Goal: Task Accomplishment & Management: Use online tool/utility

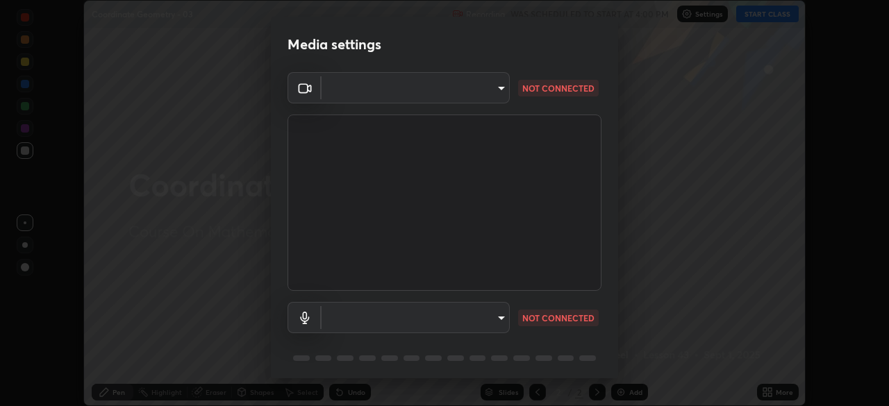
scroll to position [49, 0]
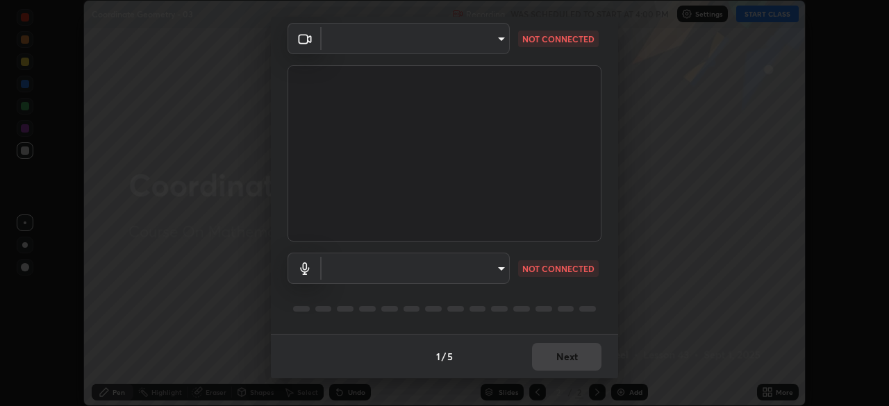
type input "028e6636b9c1bc203e9b8b979946ed412555754adccde9980a10a4eaffcc1ffb"
type input "default"
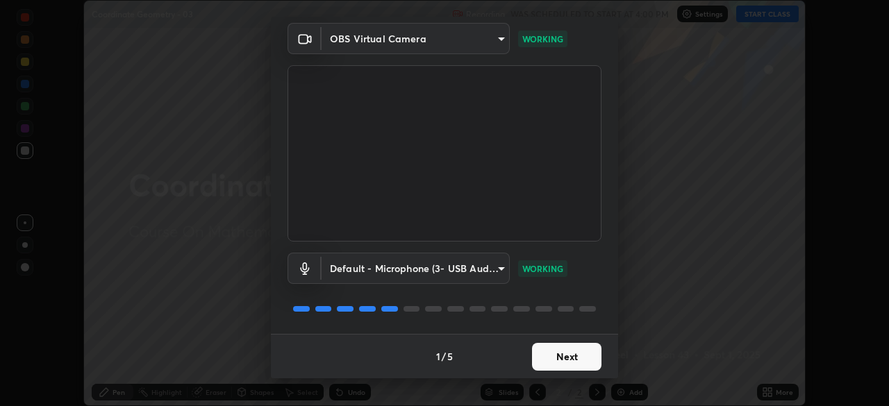
click at [582, 348] on button "Next" at bounding box center [566, 357] width 69 height 28
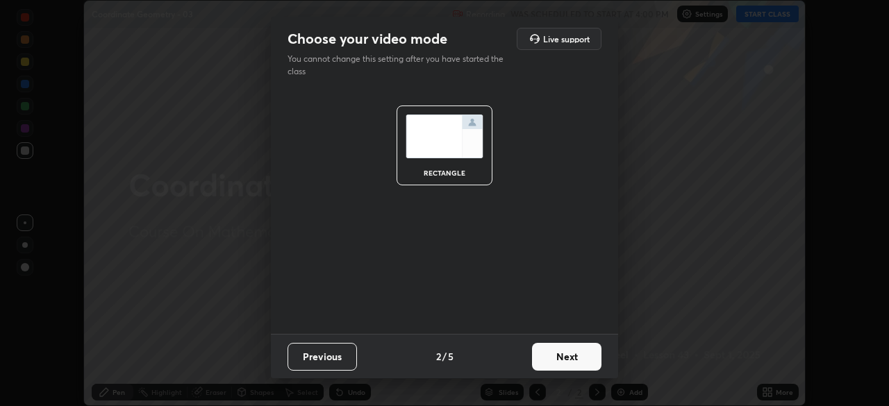
click at [587, 354] on button "Next" at bounding box center [566, 357] width 69 height 28
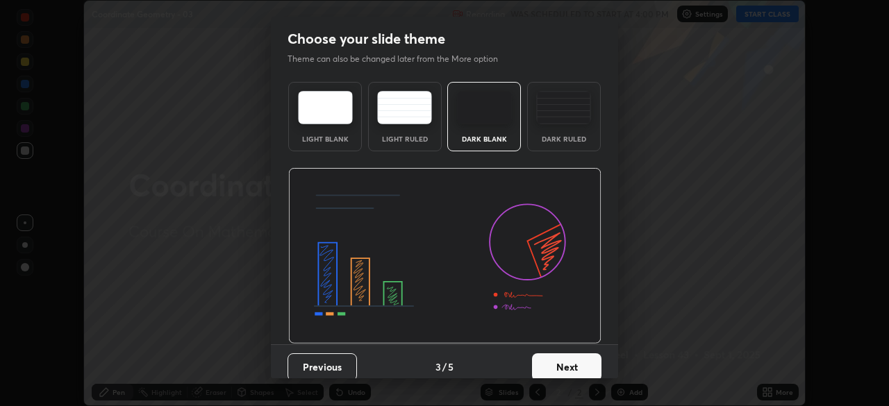
click at [591, 357] on button "Next" at bounding box center [566, 368] width 69 height 28
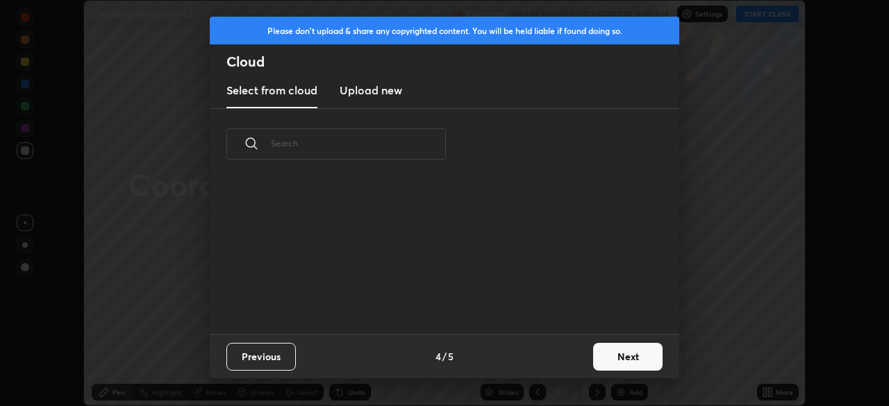
scroll to position [5, 8]
click at [598, 357] on button "Next" at bounding box center [627, 357] width 69 height 28
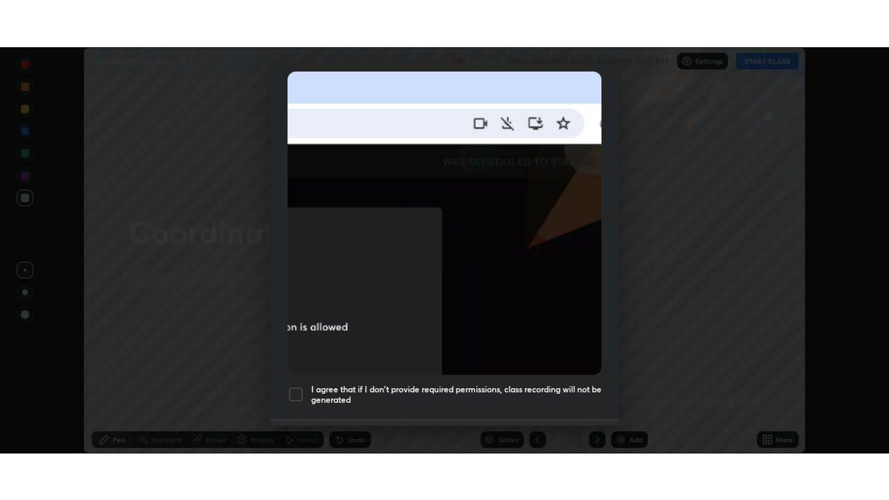
scroll to position [333, 0]
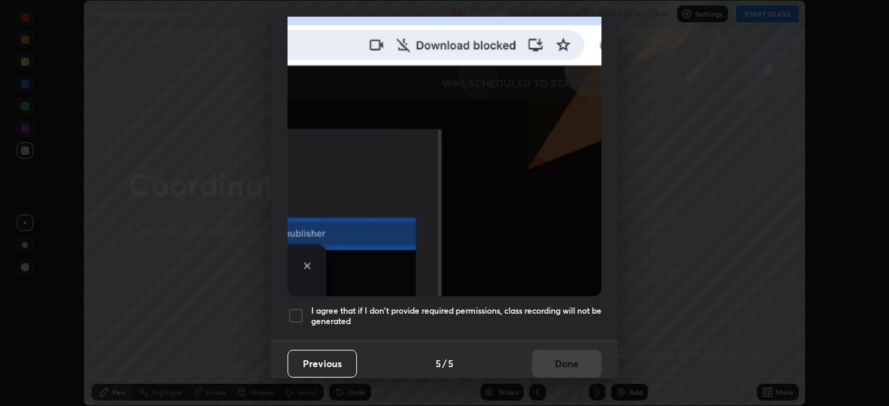
click at [583, 306] on h5 "I agree that if I don't provide required permissions, class recording will not …" at bounding box center [456, 317] width 290 height 22
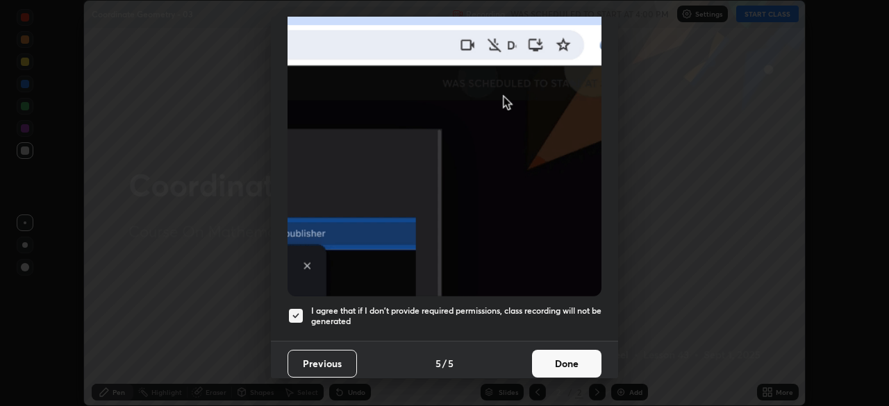
click at [577, 360] on button "Done" at bounding box center [566, 364] width 69 height 28
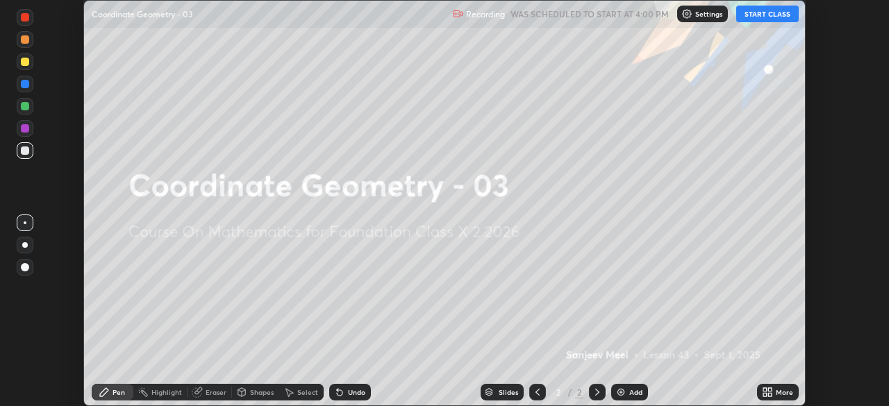
click at [768, 390] on icon at bounding box center [769, 389] width 3 height 3
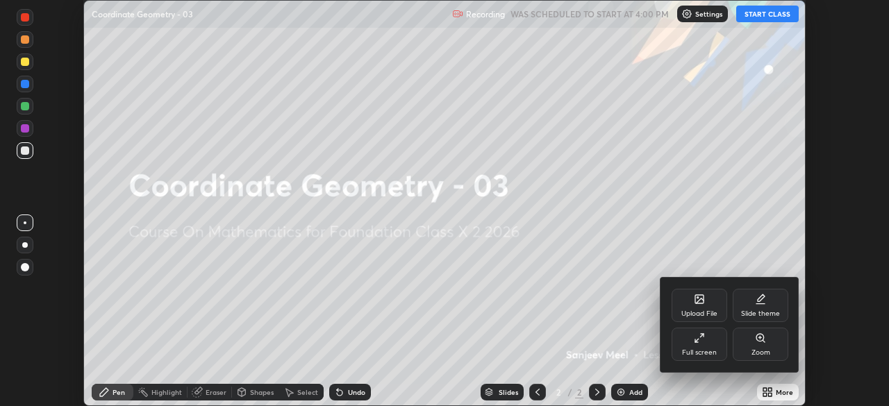
click at [716, 347] on div "Full screen" at bounding box center [700, 344] width 56 height 33
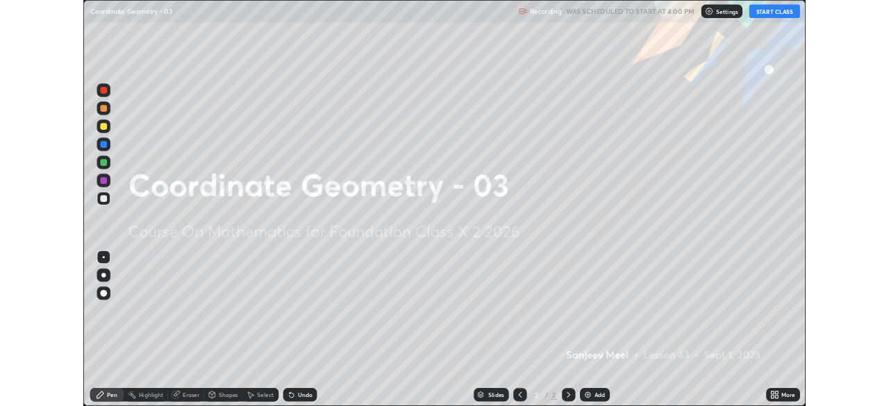
scroll to position [500, 889]
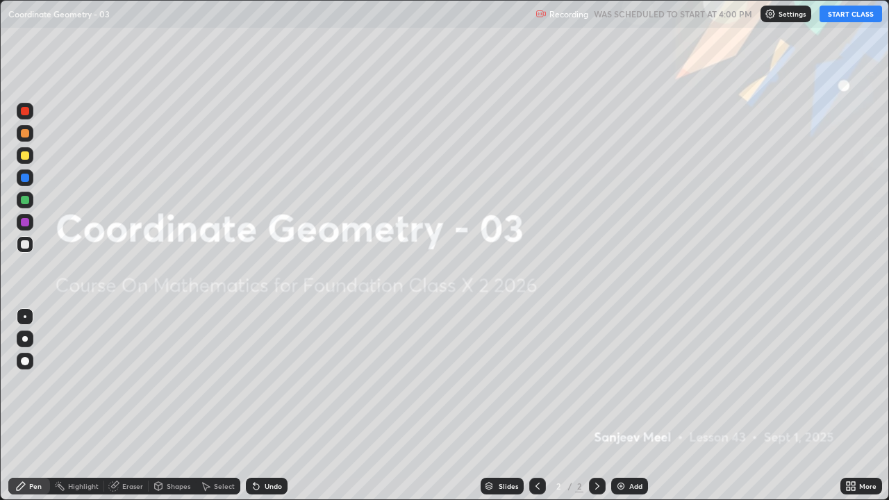
click at [837, 15] on button "START CLASS" at bounding box center [851, 14] width 63 height 17
click at [629, 406] on div "Add" at bounding box center [635, 486] width 13 height 7
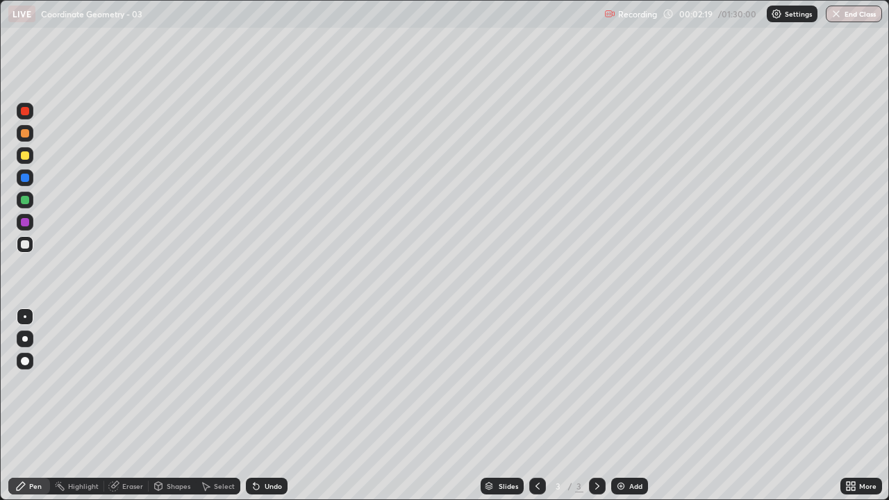
click at [627, 406] on div "Add" at bounding box center [629, 486] width 37 height 17
click at [26, 215] on div at bounding box center [25, 222] width 17 height 17
click at [135, 406] on div "Eraser" at bounding box center [126, 486] width 44 height 17
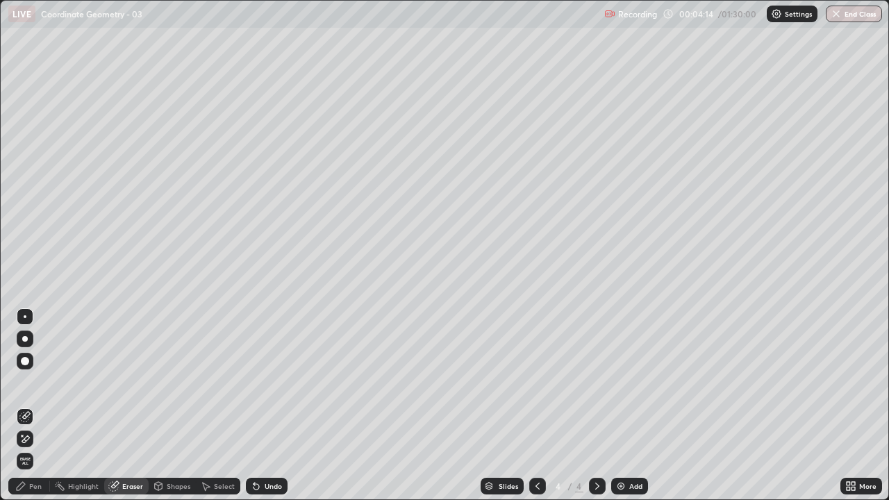
click at [529, 406] on div at bounding box center [537, 486] width 17 height 17
click at [42, 406] on div "Pen" at bounding box center [29, 486] width 42 height 17
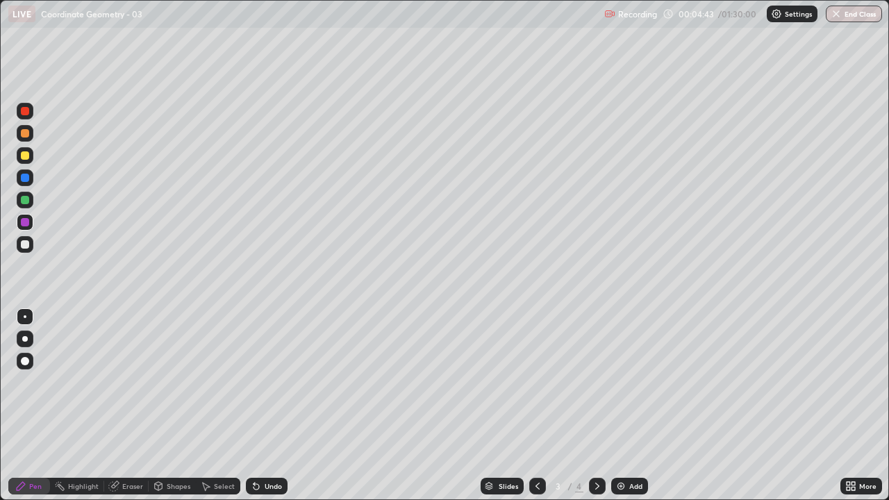
click at [599, 406] on div at bounding box center [597, 486] width 17 height 17
click at [269, 406] on div "Undo" at bounding box center [273, 486] width 17 height 7
click at [257, 406] on icon at bounding box center [256, 486] width 11 height 11
click at [270, 406] on div "Undo" at bounding box center [273, 486] width 17 height 7
click at [273, 406] on div "Undo" at bounding box center [273, 486] width 17 height 7
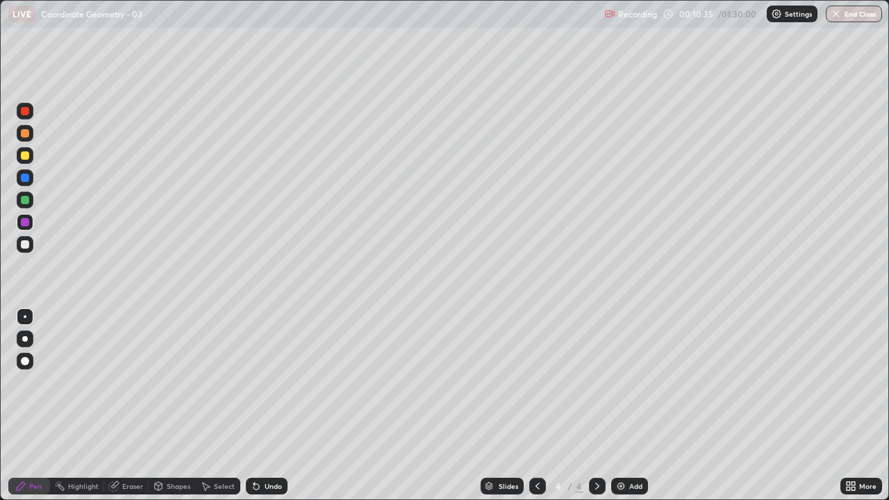
click at [25, 242] on div at bounding box center [25, 244] width 8 height 8
click at [632, 406] on div "Add" at bounding box center [635, 486] width 13 height 7
click at [24, 220] on div at bounding box center [25, 222] width 8 height 8
click at [24, 239] on div at bounding box center [25, 244] width 17 height 17
click at [161, 406] on icon at bounding box center [158, 486] width 11 height 11
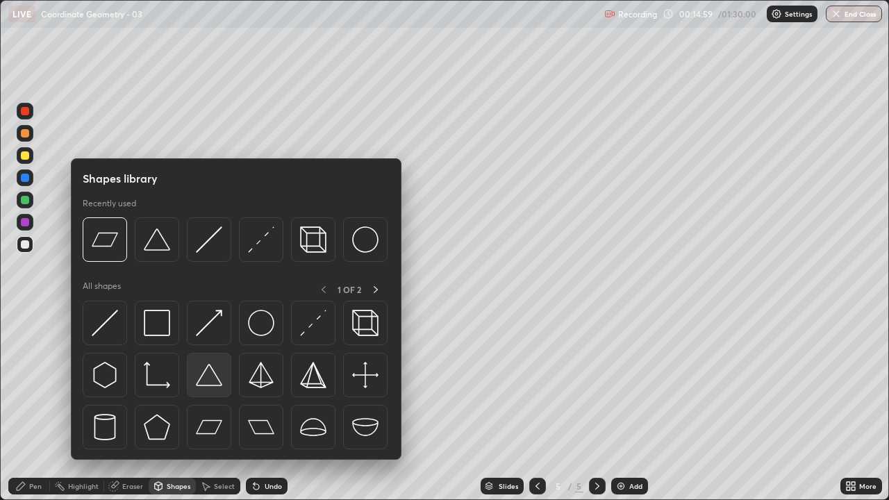
click at [208, 381] on img at bounding box center [209, 375] width 26 height 26
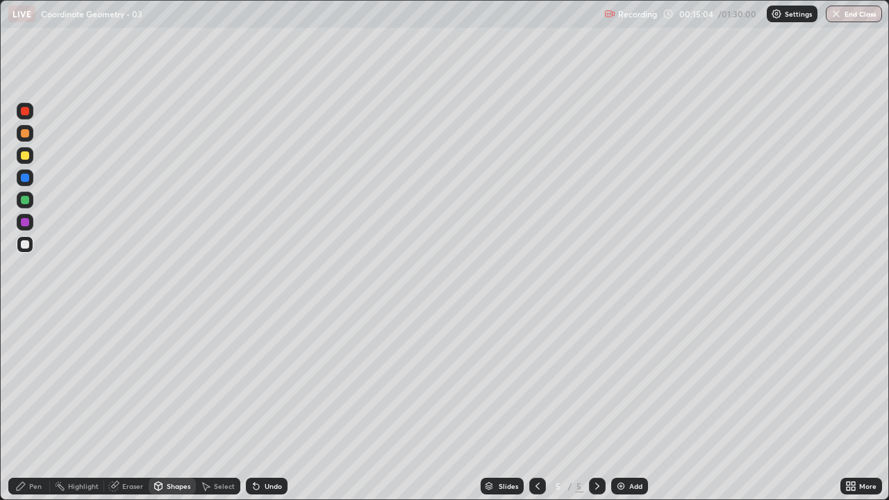
click at [38, 406] on div "Pen" at bounding box center [35, 486] width 13 height 7
click at [24, 220] on div at bounding box center [25, 222] width 8 height 8
click at [272, 406] on div "Undo" at bounding box center [273, 486] width 17 height 7
click at [262, 406] on div "Undo" at bounding box center [267, 486] width 42 height 17
click at [260, 406] on div "Undo" at bounding box center [267, 486] width 42 height 17
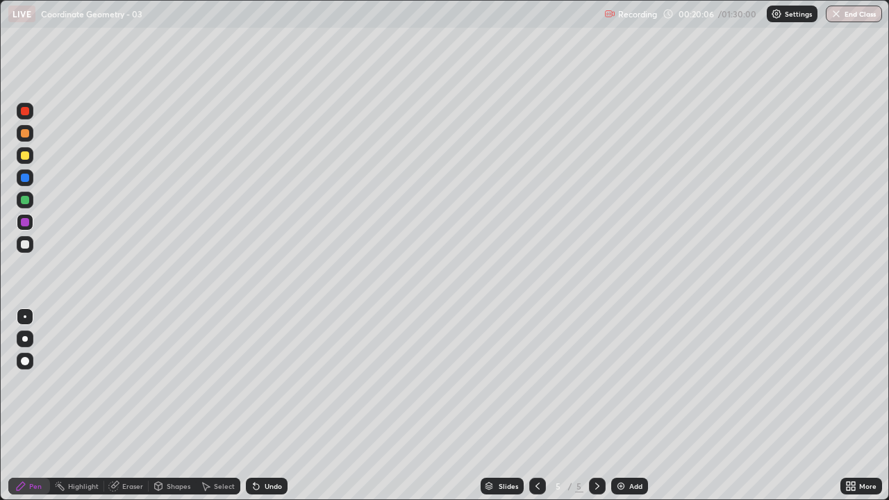
click at [256, 406] on icon at bounding box center [257, 487] width 6 height 6
click at [265, 406] on div "Undo" at bounding box center [273, 486] width 17 height 7
click at [129, 406] on div "Eraser" at bounding box center [132, 486] width 21 height 7
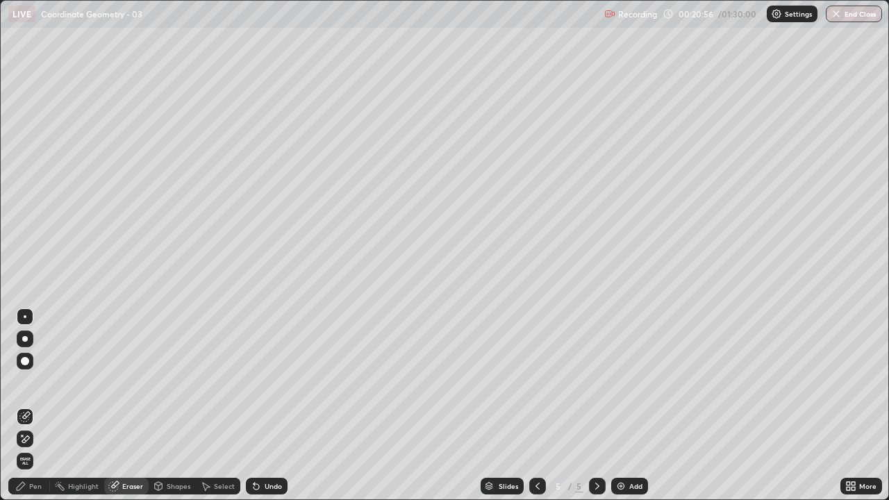
click at [35, 406] on div "Pen" at bounding box center [35, 486] width 13 height 7
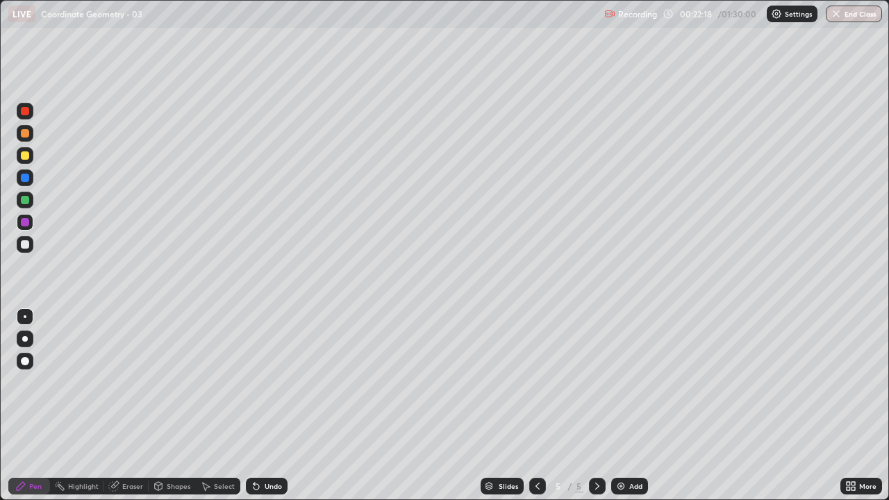
click at [29, 239] on div at bounding box center [25, 244] width 17 height 17
click at [620, 406] on img at bounding box center [621, 486] width 11 height 11
click at [25, 224] on div at bounding box center [25, 222] width 8 height 8
click at [26, 245] on div at bounding box center [25, 244] width 8 height 8
click at [162, 406] on icon at bounding box center [158, 486] width 11 height 11
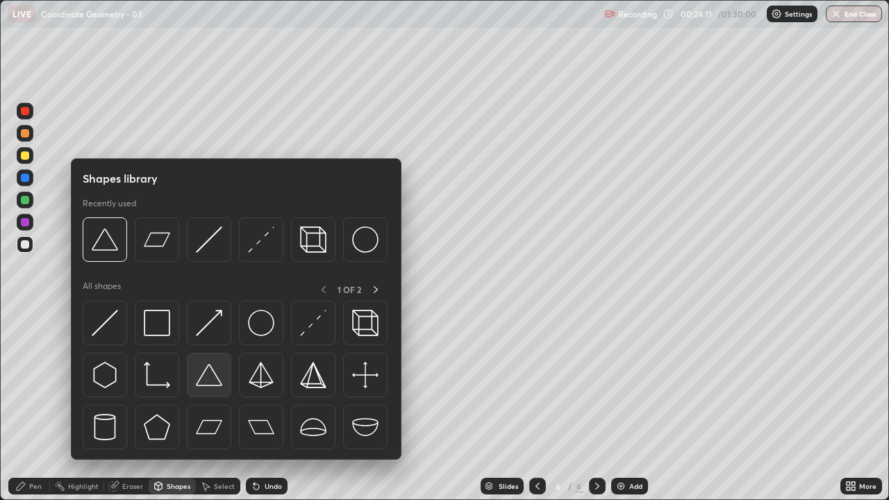
click at [208, 386] on img at bounding box center [209, 375] width 26 height 26
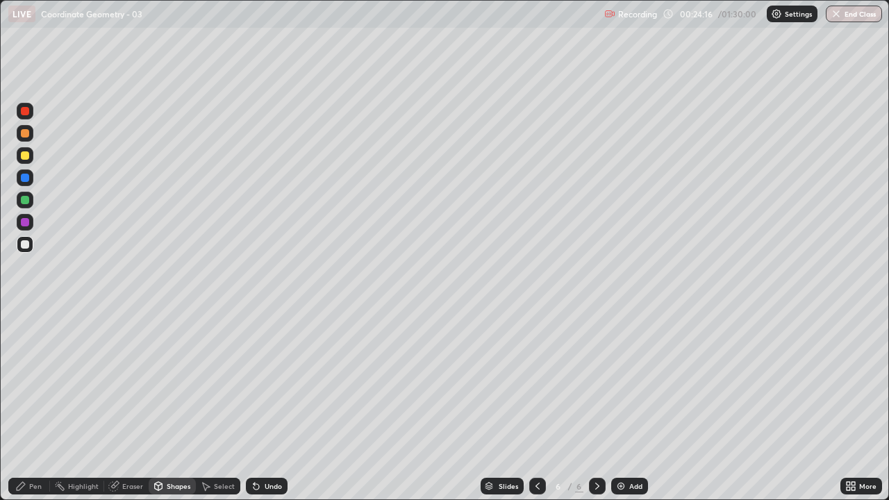
click at [37, 406] on div "Pen" at bounding box center [29, 486] width 42 height 17
click at [262, 406] on div "Undo" at bounding box center [267, 486] width 42 height 17
click at [258, 406] on icon at bounding box center [256, 486] width 11 height 11
click at [259, 406] on icon at bounding box center [256, 486] width 11 height 11
click at [24, 220] on div at bounding box center [25, 222] width 8 height 8
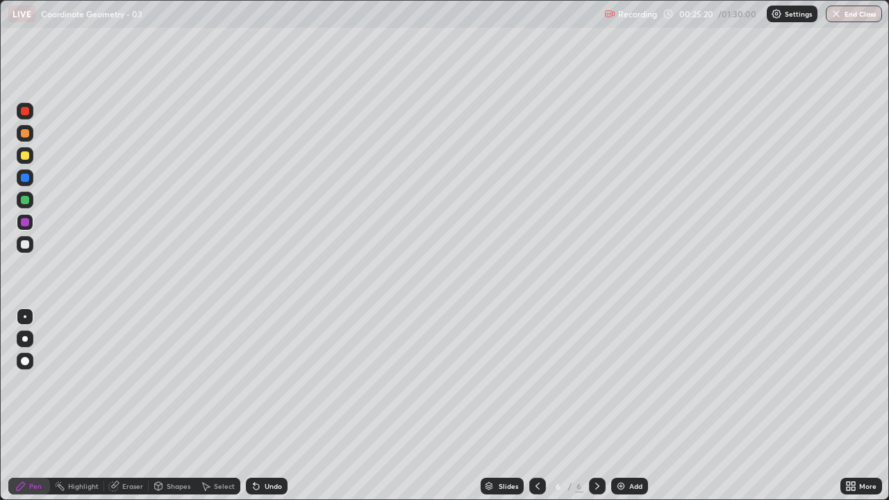
click at [26, 240] on div at bounding box center [25, 244] width 8 height 8
click at [23, 192] on div at bounding box center [25, 200] width 17 height 17
click at [26, 240] on div at bounding box center [25, 244] width 17 height 17
click at [26, 219] on div at bounding box center [25, 222] width 8 height 8
click at [265, 406] on div "Undo" at bounding box center [273, 486] width 17 height 7
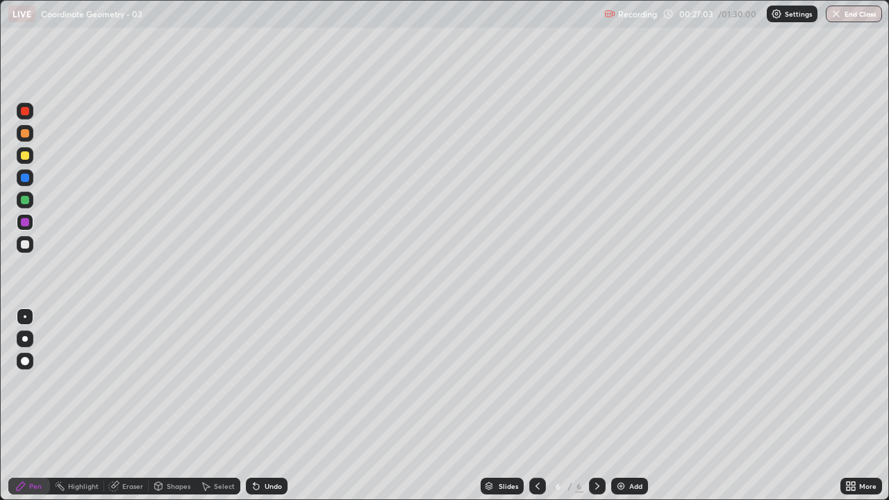
click at [261, 406] on div "Undo" at bounding box center [267, 486] width 42 height 17
click at [254, 406] on icon at bounding box center [257, 487] width 6 height 6
click at [258, 406] on icon at bounding box center [256, 486] width 11 height 11
click at [259, 406] on icon at bounding box center [256, 486] width 11 height 11
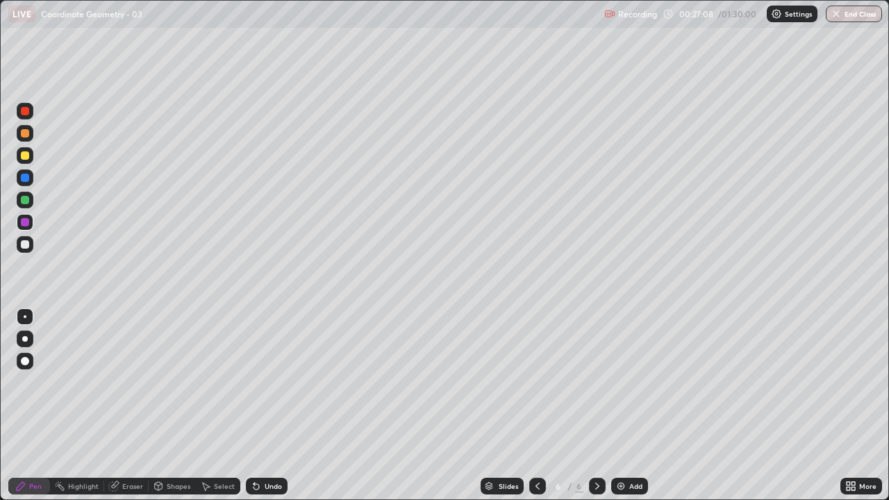
click at [23, 238] on div at bounding box center [25, 244] width 17 height 17
click at [633, 406] on div "Add" at bounding box center [635, 486] width 13 height 7
click at [26, 224] on div at bounding box center [25, 222] width 8 height 8
click at [25, 242] on div at bounding box center [25, 244] width 8 height 8
click at [0, 143] on div "Setting up your live class" at bounding box center [444, 250] width 889 height 500
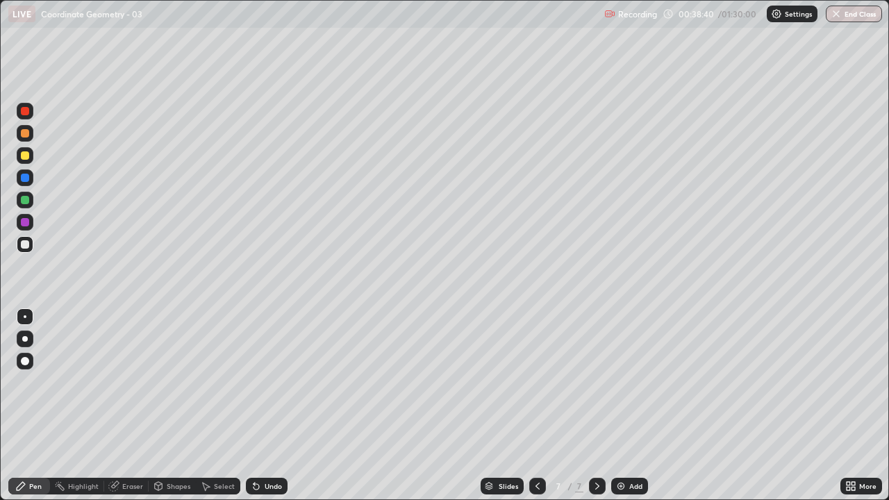
click at [281, 406] on div "Undo" at bounding box center [267, 486] width 42 height 17
click at [282, 406] on div "Undo" at bounding box center [267, 486] width 42 height 17
click at [285, 406] on div "Undo" at bounding box center [267, 486] width 42 height 17
click at [272, 406] on div "Undo" at bounding box center [273, 486] width 17 height 7
click at [274, 406] on div "Undo" at bounding box center [267, 486] width 42 height 17
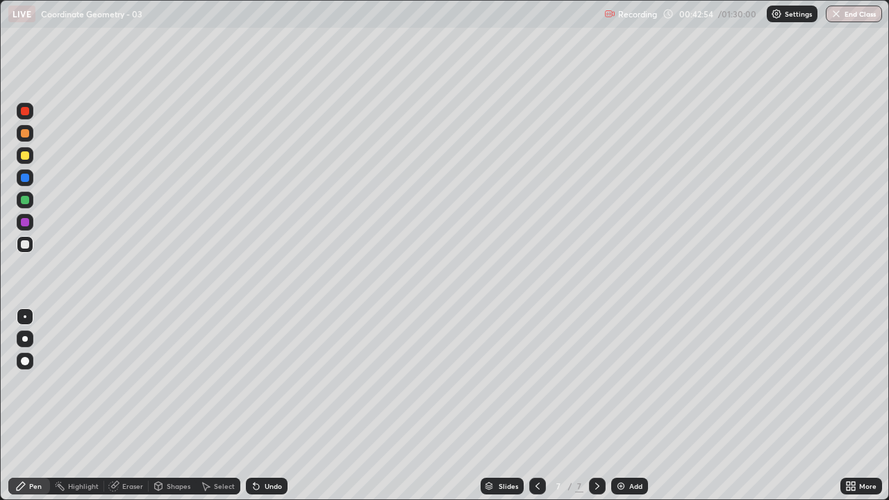
click at [630, 406] on div "Add" at bounding box center [635, 486] width 13 height 7
click at [22, 217] on div at bounding box center [25, 222] width 17 height 17
click at [19, 241] on div at bounding box center [25, 244] width 17 height 17
click at [140, 406] on div "Eraser" at bounding box center [126, 486] width 44 height 17
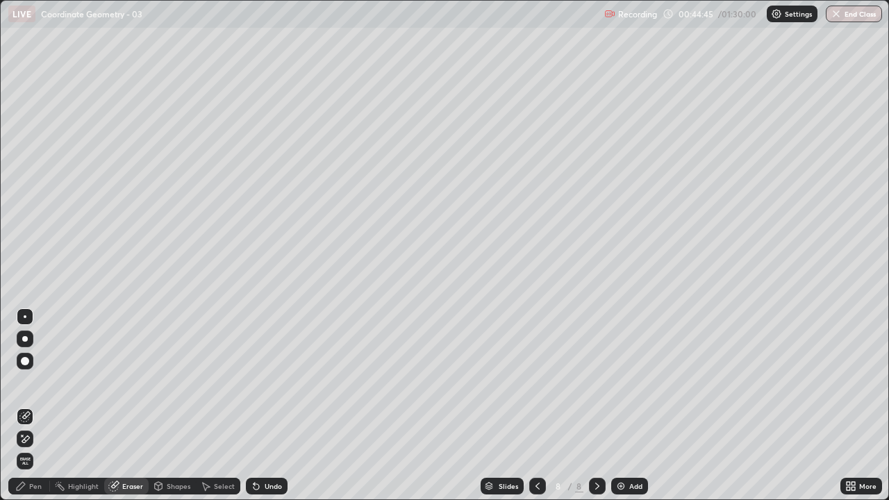
click at [29, 406] on icon at bounding box center [24, 440] width 11 height 12
click at [47, 406] on div "Pen" at bounding box center [29, 486] width 42 height 17
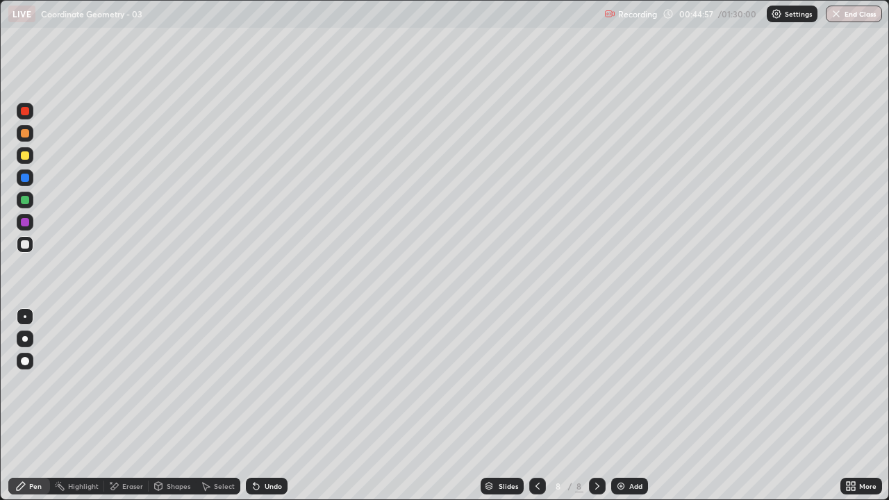
click at [163, 406] on icon at bounding box center [158, 486] width 11 height 11
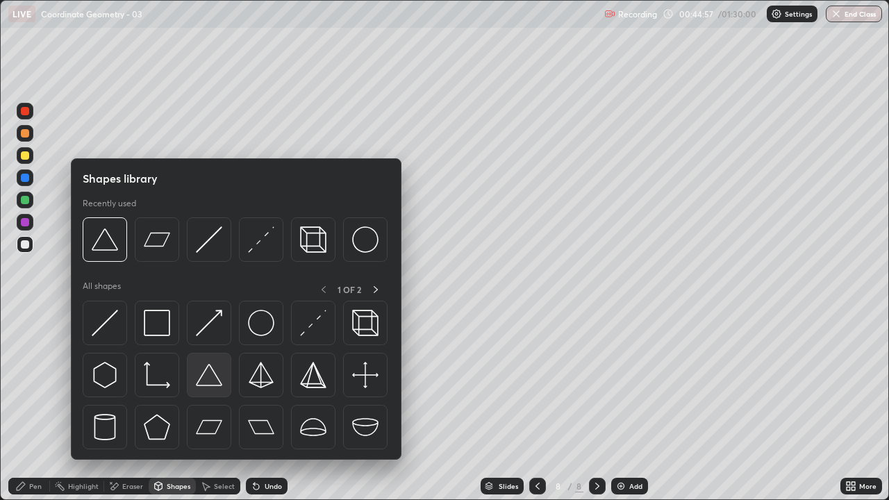
click at [213, 375] on img at bounding box center [209, 375] width 26 height 26
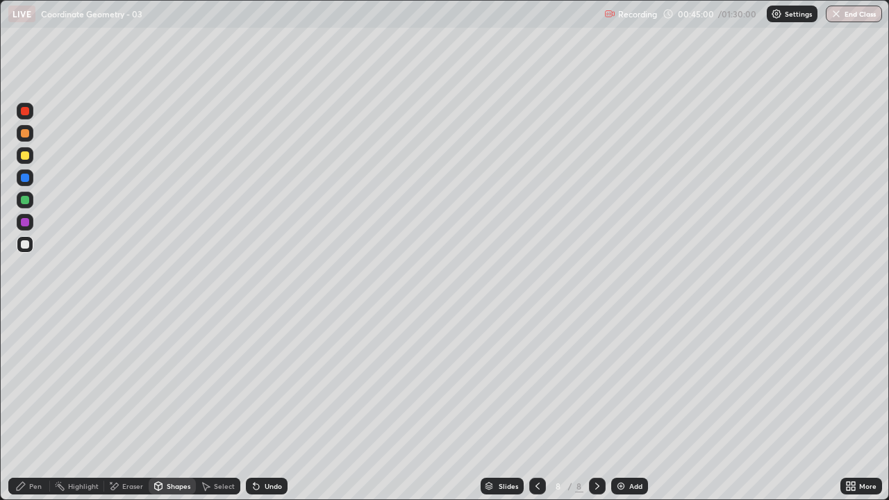
click at [38, 406] on div "Pen" at bounding box center [35, 486] width 13 height 7
click at [638, 406] on div "Add" at bounding box center [635, 486] width 13 height 7
click at [25, 217] on div at bounding box center [25, 222] width 17 height 17
click at [78, 406] on div "Highlight" at bounding box center [83, 486] width 31 height 7
click at [110, 406] on icon at bounding box center [110, 482] width 1 height 1
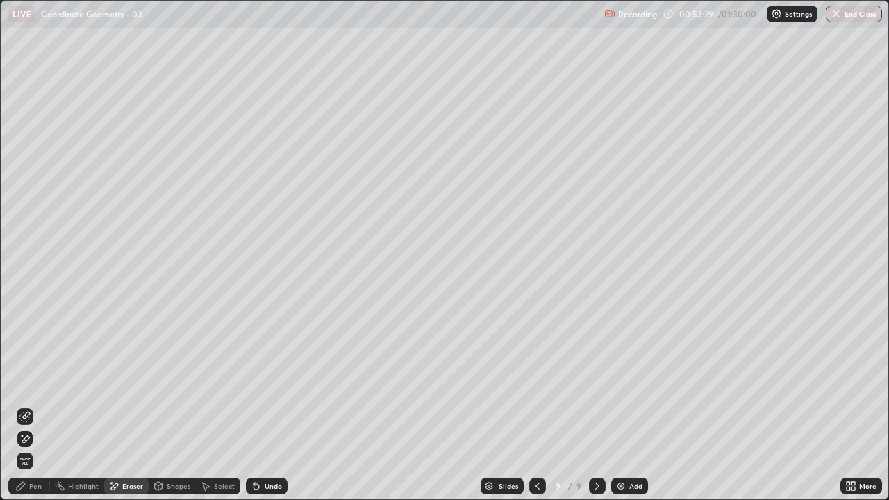
click at [43, 406] on div "Pen" at bounding box center [29, 486] width 42 height 17
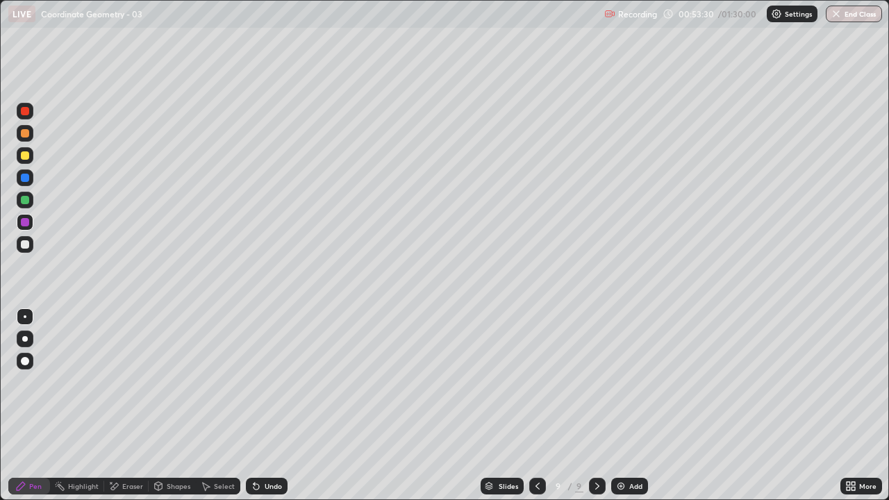
click at [28, 239] on div at bounding box center [25, 244] width 17 height 17
click at [159, 406] on icon at bounding box center [159, 486] width 8 height 8
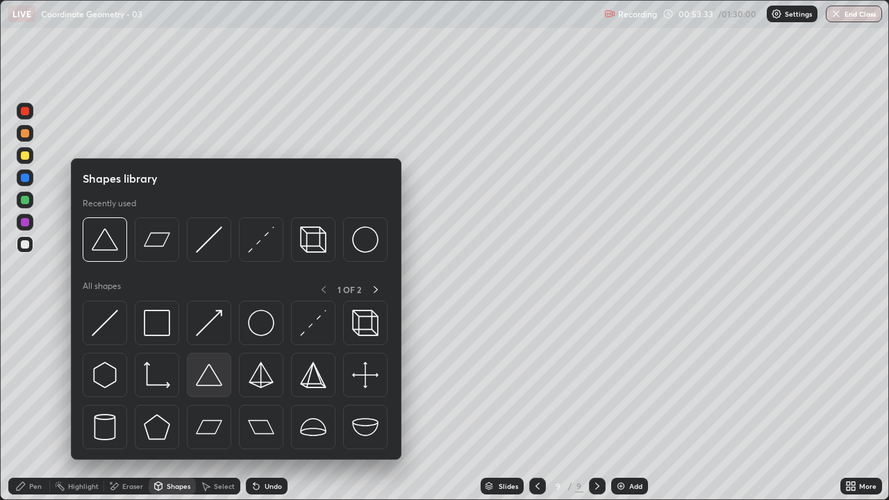
click at [202, 378] on img at bounding box center [209, 375] width 26 height 26
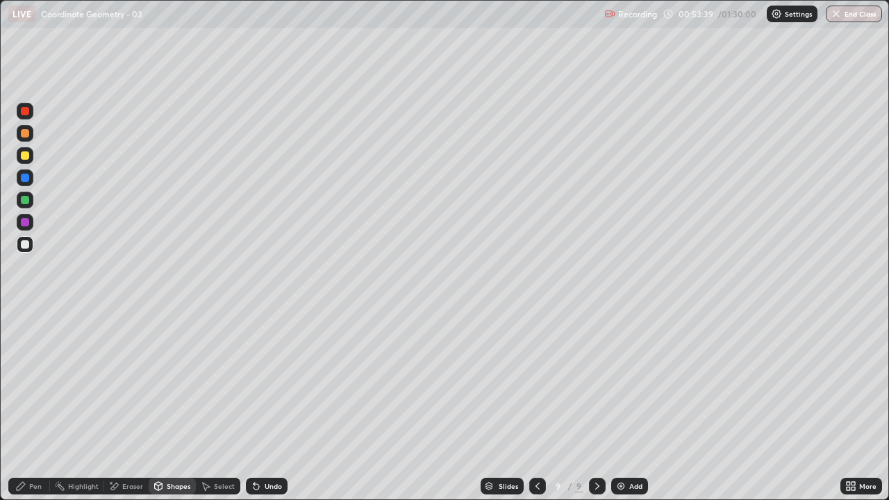
click at [254, 406] on icon at bounding box center [256, 486] width 11 height 11
click at [36, 406] on div "Pen" at bounding box center [35, 486] width 13 height 7
click at [251, 406] on icon at bounding box center [256, 486] width 11 height 11
click at [265, 406] on div "Undo" at bounding box center [273, 486] width 17 height 7
click at [260, 406] on div "Undo" at bounding box center [267, 486] width 42 height 17
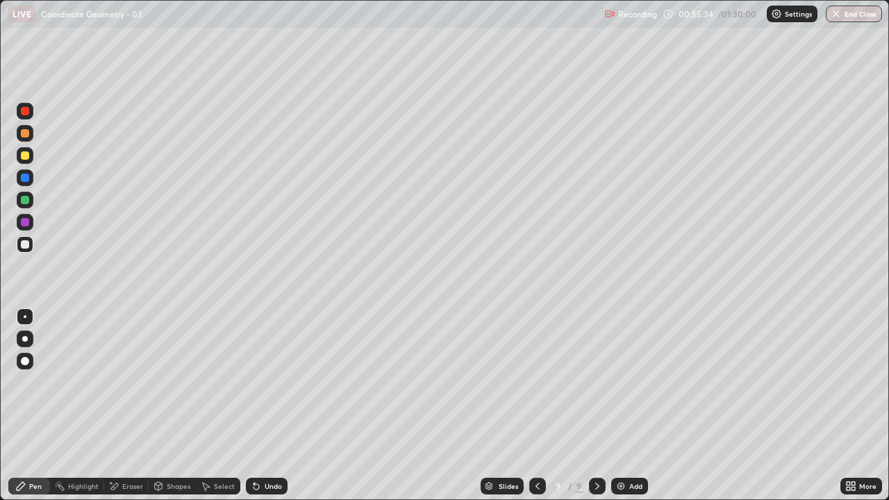
click at [265, 406] on div "Undo" at bounding box center [273, 486] width 17 height 7
click at [625, 406] on div "Add" at bounding box center [629, 486] width 37 height 17
click at [26, 218] on div at bounding box center [25, 222] width 8 height 8
click at [276, 406] on div "Undo" at bounding box center [273, 486] width 17 height 7
click at [272, 406] on div "Undo" at bounding box center [273, 486] width 17 height 7
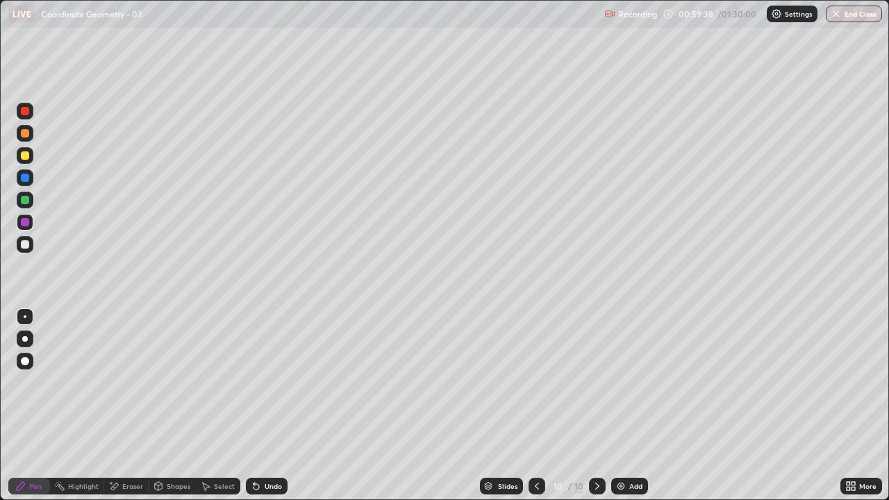
click at [272, 406] on div "Undo" at bounding box center [273, 486] width 17 height 7
click at [276, 406] on div "Undo" at bounding box center [273, 486] width 17 height 7
click at [277, 406] on div "Undo" at bounding box center [273, 486] width 17 height 7
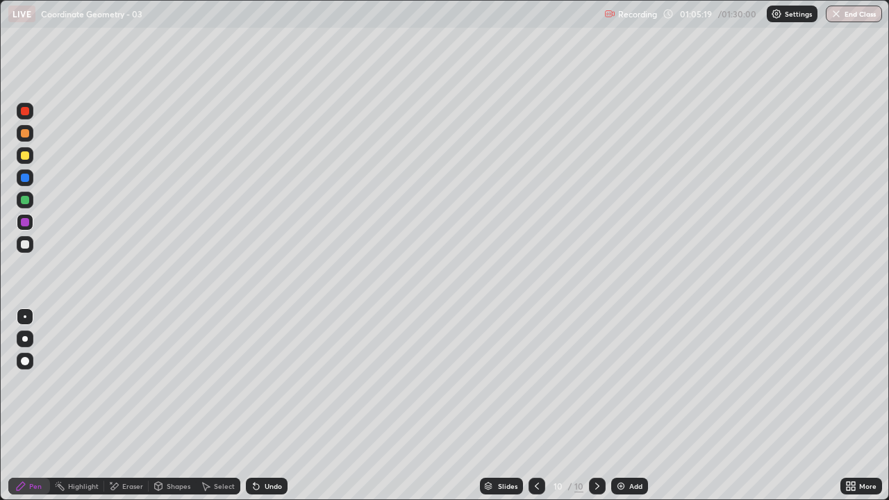
click at [624, 406] on img at bounding box center [621, 486] width 11 height 11
click at [629, 406] on div "Add" at bounding box center [635, 486] width 13 height 7
click at [536, 406] on icon at bounding box center [537, 486] width 11 height 11
click at [26, 244] on div at bounding box center [25, 244] width 8 height 8
click at [38, 406] on div "Erase all" at bounding box center [24, 250] width 33 height 445
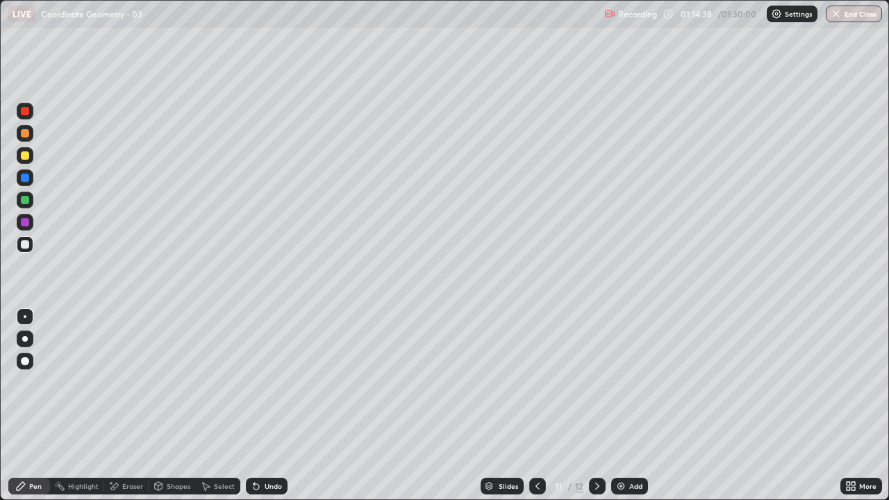
click at [0, 124] on div "Setting up your live class" at bounding box center [444, 250] width 889 height 500
click at [594, 406] on icon at bounding box center [597, 486] width 11 height 11
click at [26, 222] on div at bounding box center [25, 222] width 8 height 8
click at [254, 406] on icon at bounding box center [254, 483] width 1 height 1
click at [251, 406] on icon at bounding box center [256, 486] width 11 height 11
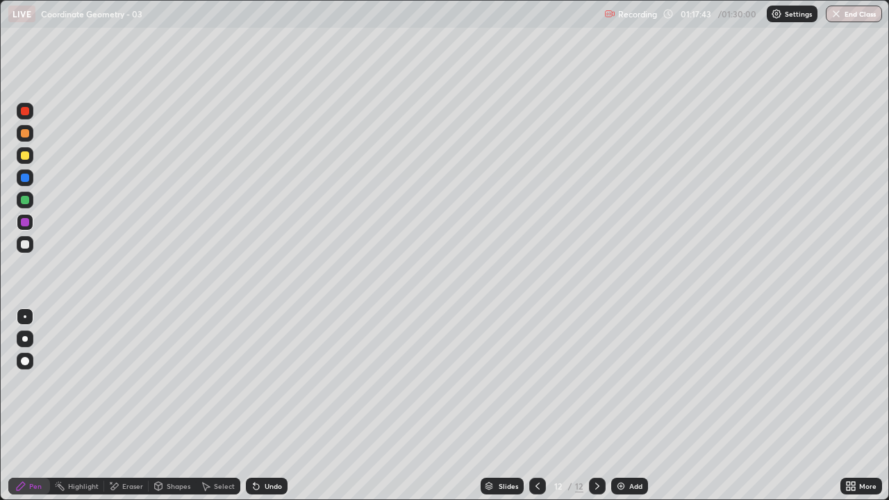
click at [253, 406] on icon at bounding box center [256, 486] width 11 height 11
click at [265, 406] on div "Undo" at bounding box center [273, 486] width 17 height 7
click at [30, 242] on div at bounding box center [25, 244] width 17 height 17
click at [853, 406] on icon at bounding box center [853, 483] width 3 height 3
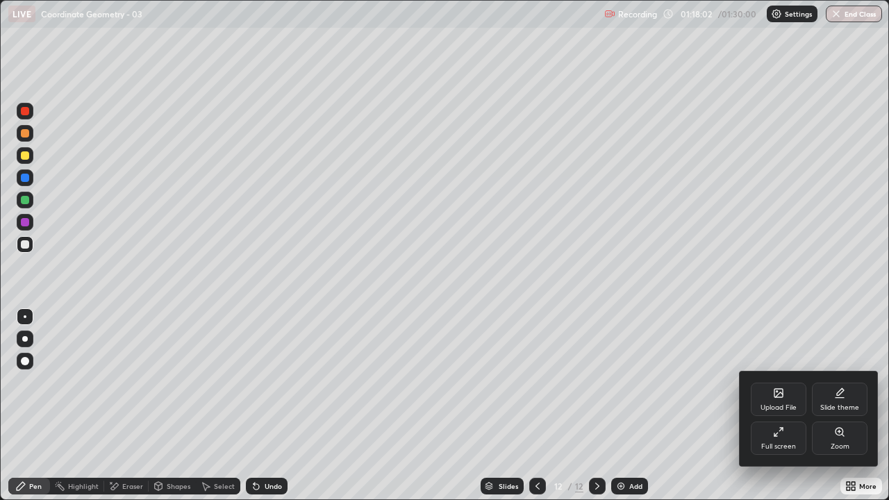
click at [783, 406] on icon at bounding box center [778, 432] width 11 height 11
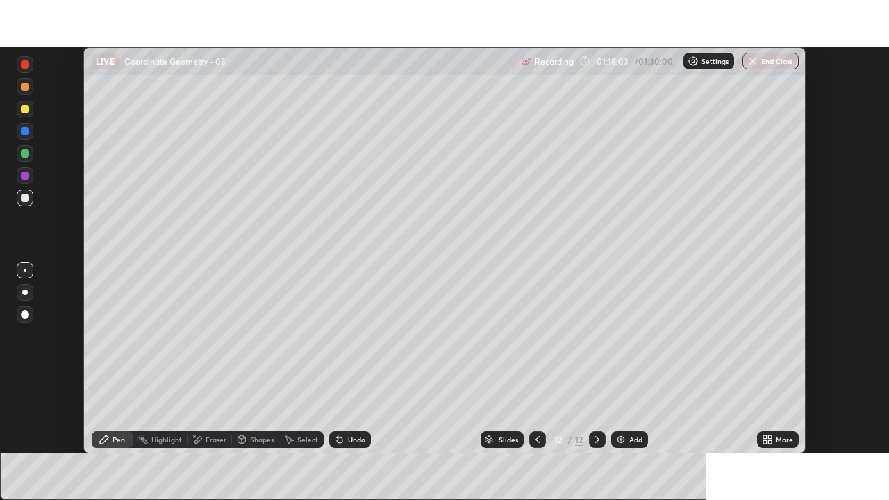
scroll to position [69072, 68589]
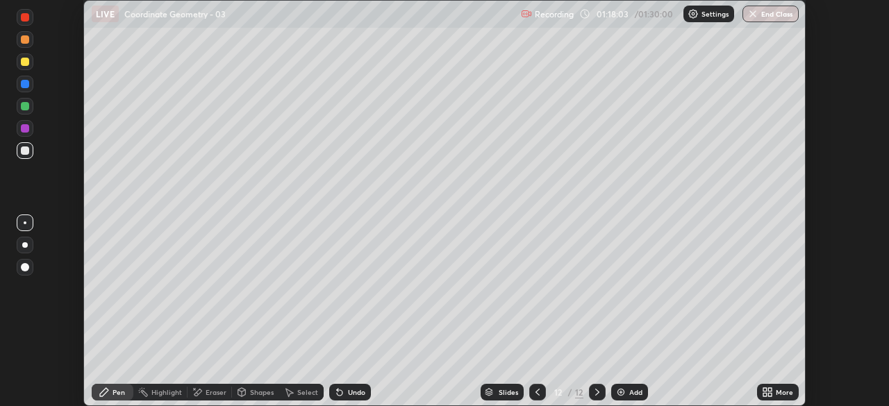
click at [783, 393] on div "More" at bounding box center [784, 392] width 17 height 7
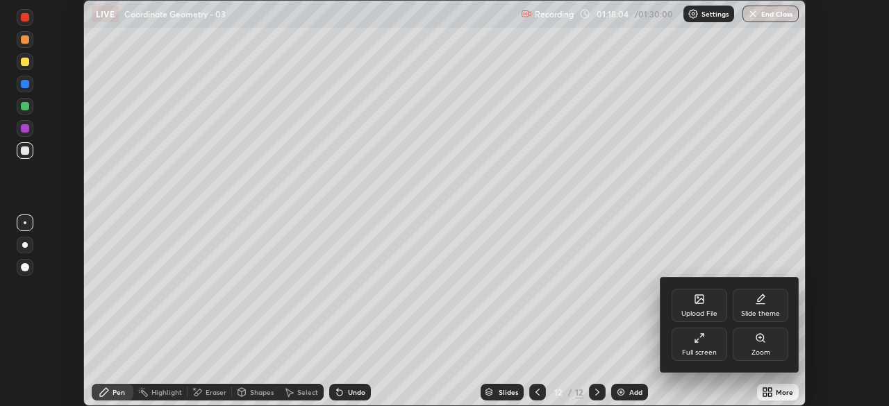
click at [708, 349] on div "Full screen" at bounding box center [699, 352] width 35 height 7
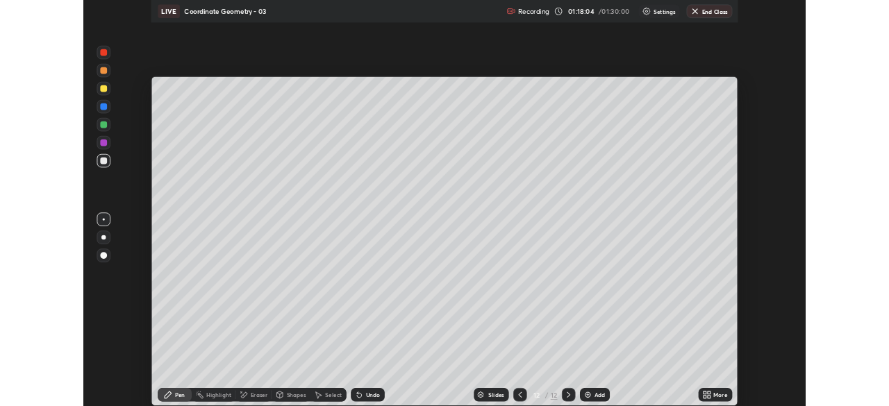
scroll to position [500, 889]
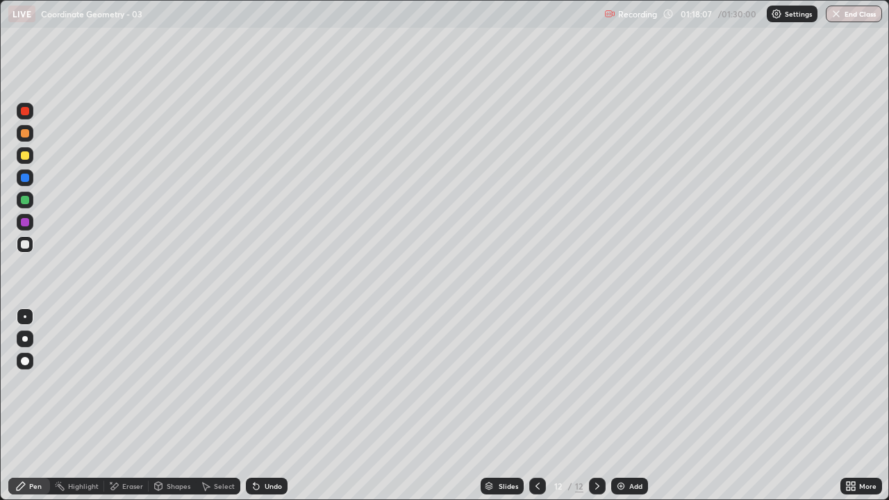
click at [270, 406] on div "Undo" at bounding box center [267, 486] width 42 height 17
click at [26, 218] on div at bounding box center [25, 222] width 8 height 8
click at [27, 199] on div at bounding box center [25, 200] width 8 height 8
click at [28, 244] on div at bounding box center [25, 244] width 8 height 8
click at [850, 406] on icon at bounding box center [851, 486] width 11 height 11
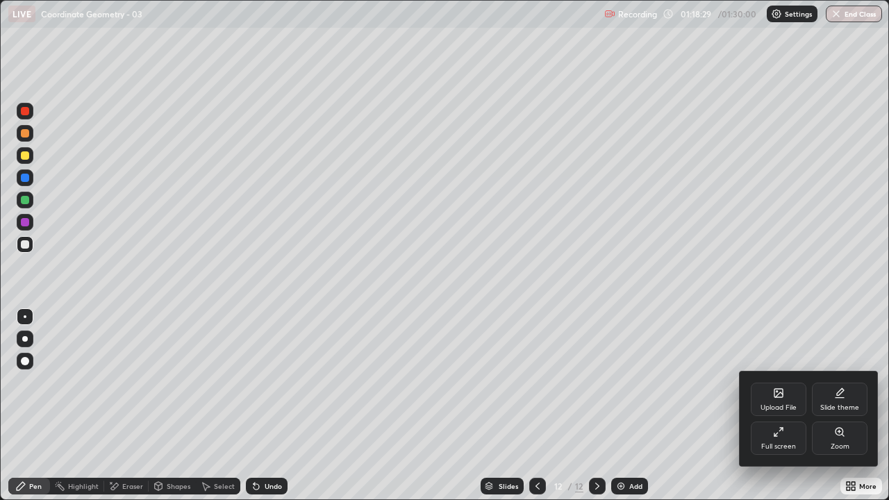
click at [786, 406] on div "Full screen" at bounding box center [779, 438] width 56 height 33
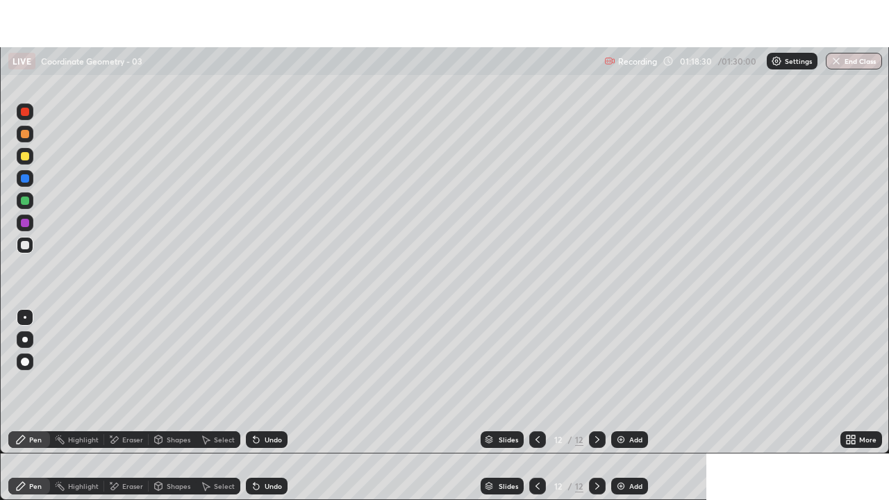
scroll to position [69072, 68589]
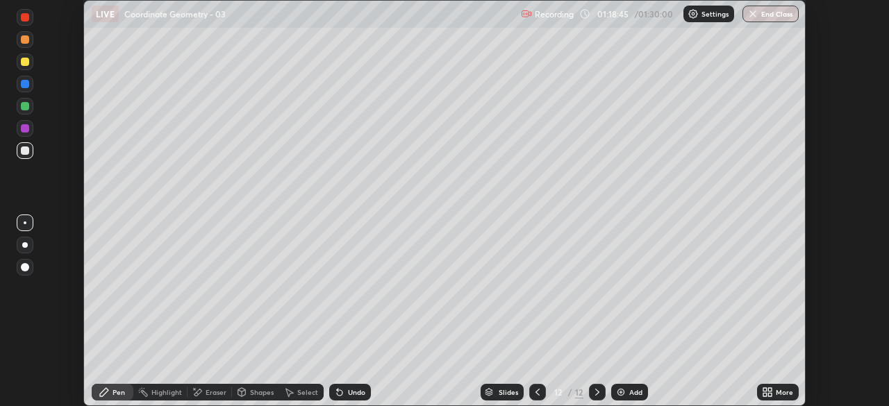
click at [772, 394] on icon at bounding box center [769, 394] width 3 height 3
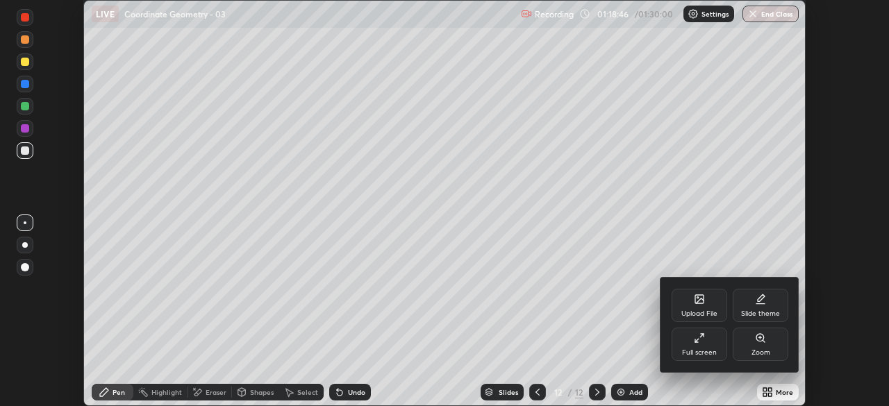
click at [714, 349] on div "Full screen" at bounding box center [699, 352] width 35 height 7
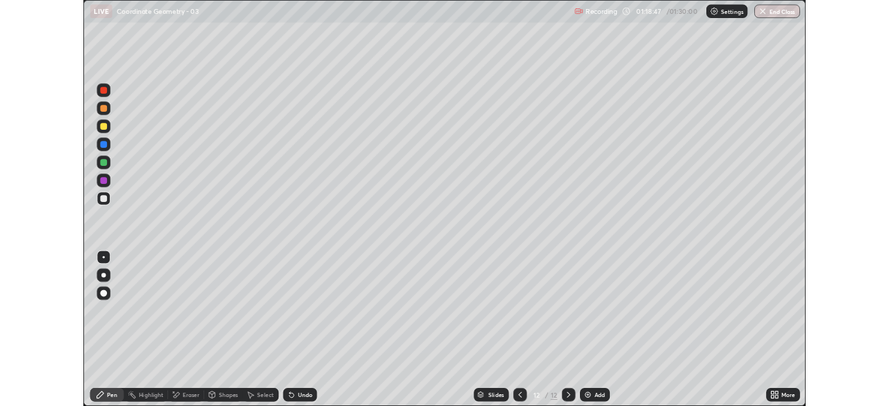
scroll to position [500, 889]
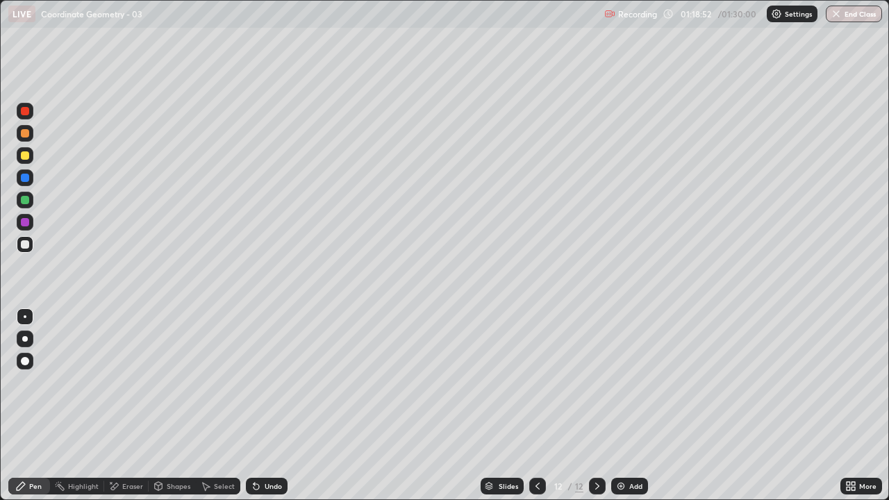
click at [853, 406] on icon at bounding box center [851, 486] width 11 height 11
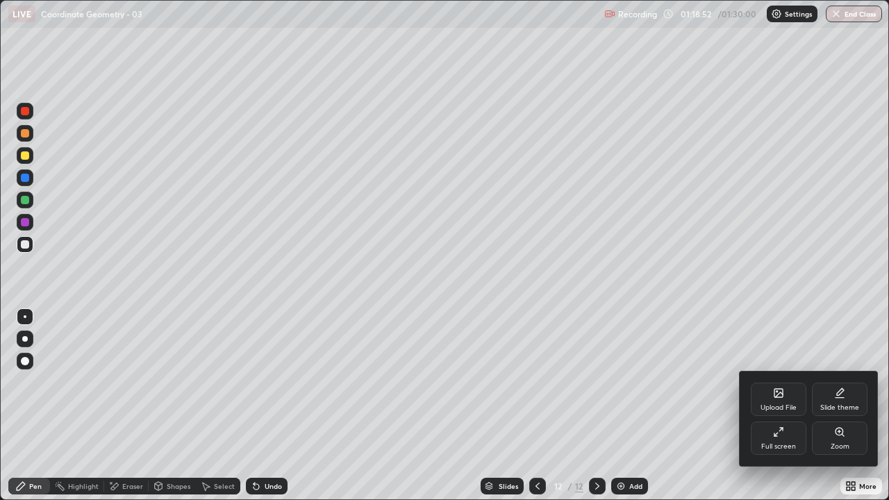
click at [777, 406] on div "Full screen" at bounding box center [778, 446] width 35 height 7
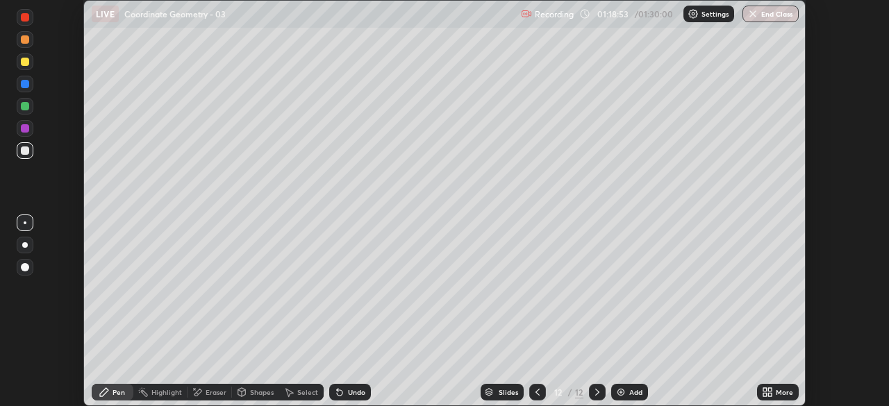
scroll to position [69072, 68589]
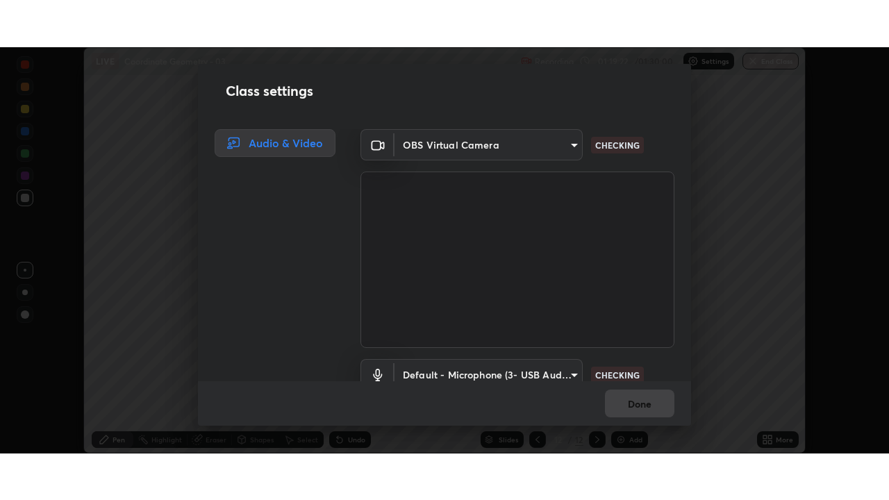
scroll to position [63, 0]
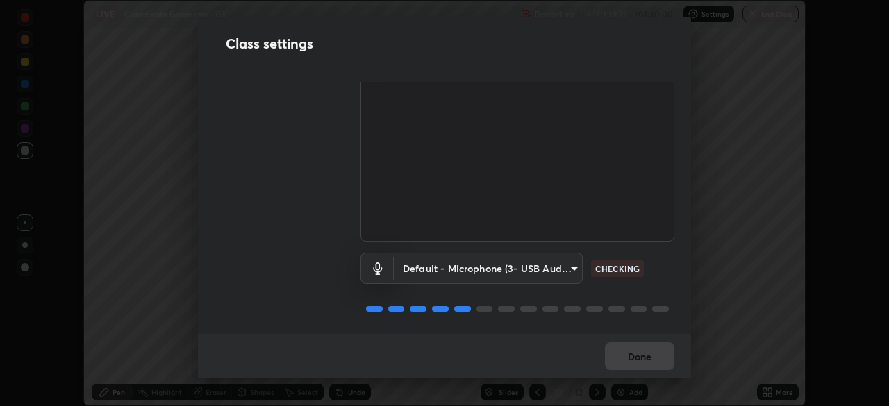
click at [568, 263] on body "Erase all LIVE Coordinate Geometry - 03 Recording 01:19:25 / 01:30:00 Settings …" at bounding box center [444, 203] width 889 height 406
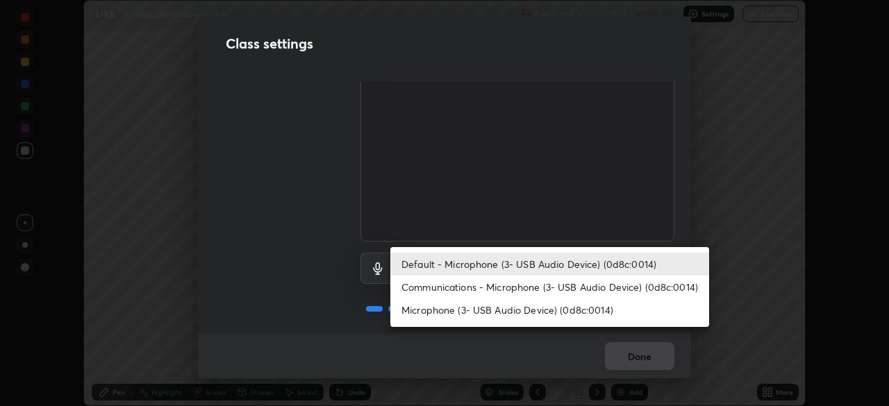
click at [558, 288] on li "Communications - Microphone (3- USB Audio Device) (0d8c:0014)" at bounding box center [549, 287] width 319 height 23
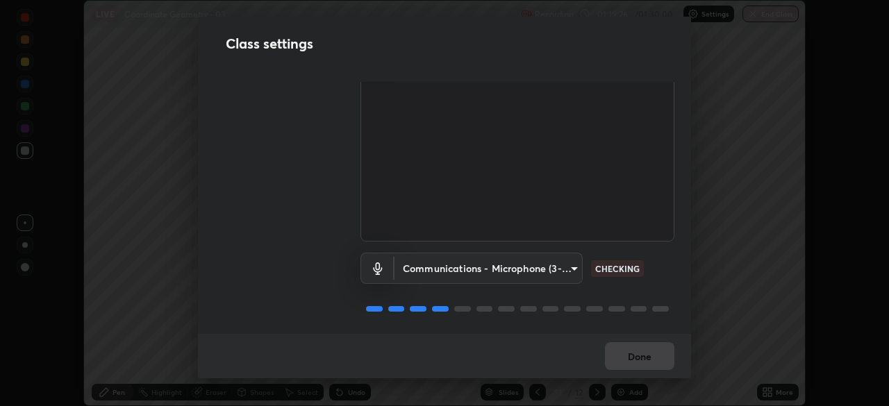
click at [555, 266] on body "Erase all LIVE Coordinate Geometry - 03 Recording 01:19:26 / 01:30:00 Settings …" at bounding box center [444, 203] width 889 height 406
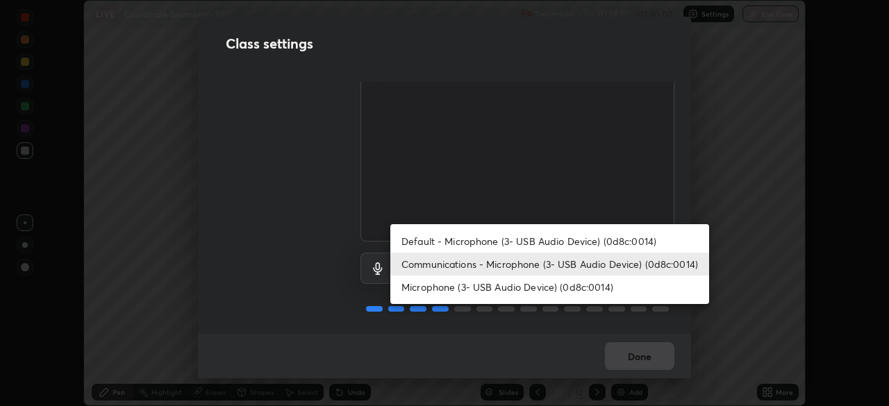
click at [556, 246] on li "Default - Microphone (3- USB Audio Device) (0d8c:0014)" at bounding box center [549, 241] width 319 height 23
type input "default"
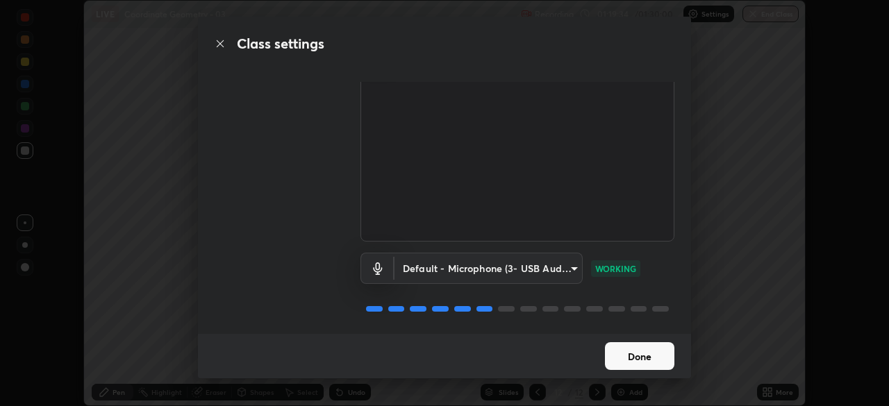
click at [629, 356] on button "Done" at bounding box center [639, 357] width 69 height 28
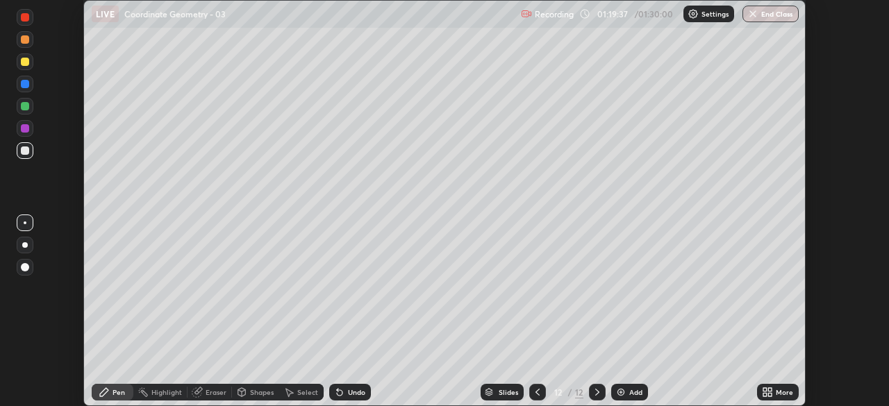
click at [773, 393] on div "More" at bounding box center [778, 392] width 42 height 17
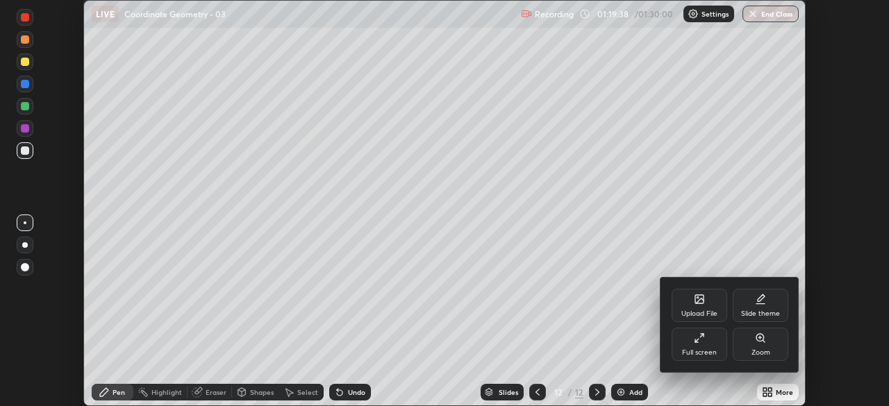
click at [711, 345] on div "Full screen" at bounding box center [700, 344] width 56 height 33
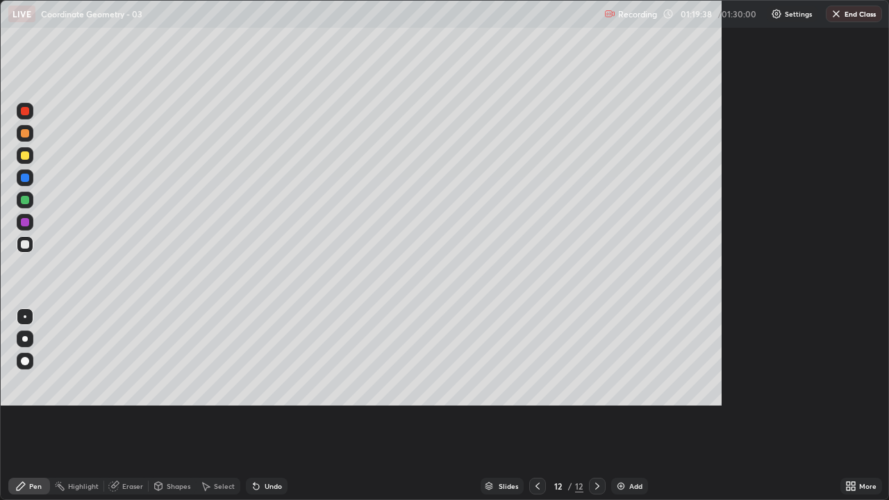
scroll to position [500, 889]
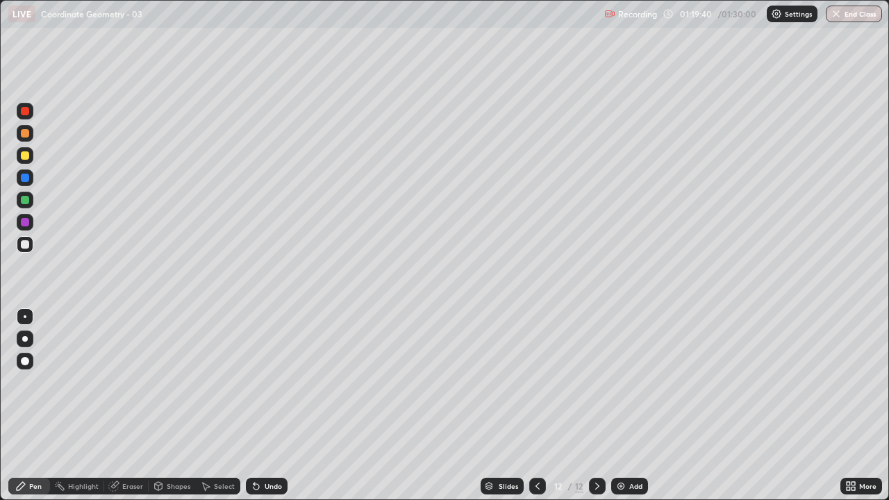
click at [117, 406] on icon at bounding box center [115, 484] width 8 height 7
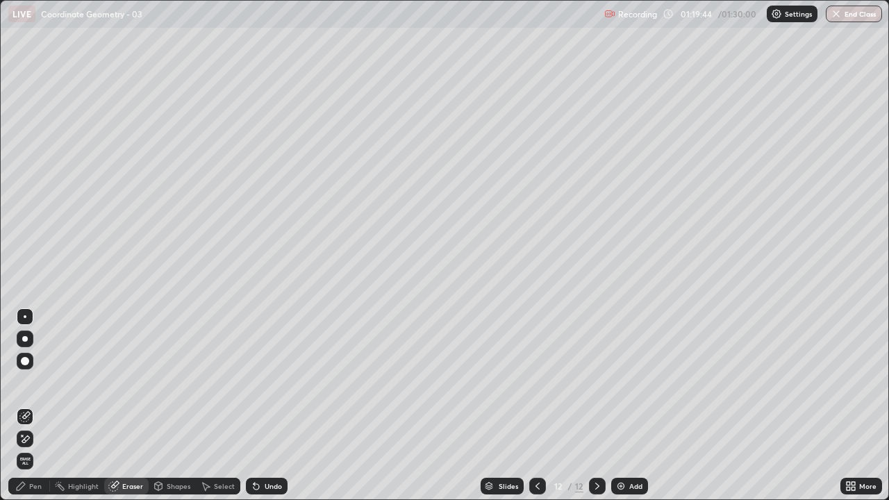
click at [40, 406] on div "Pen" at bounding box center [29, 486] width 42 height 17
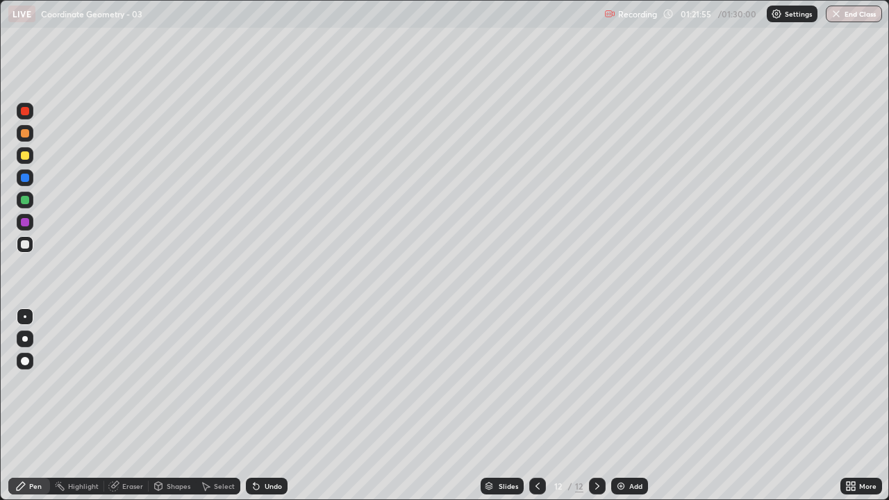
click at [852, 14] on button "End Class" at bounding box center [854, 14] width 56 height 17
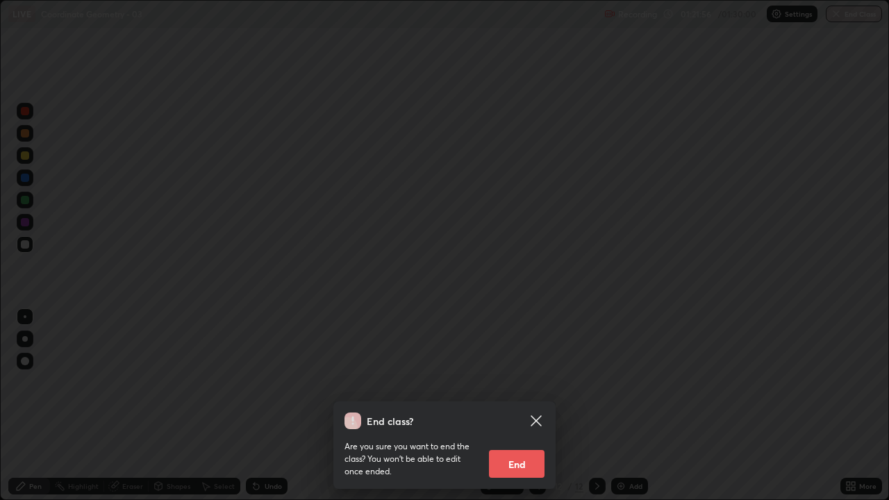
click at [518, 406] on button "End" at bounding box center [517, 464] width 56 height 28
